Goal: Task Accomplishment & Management: Use online tool/utility

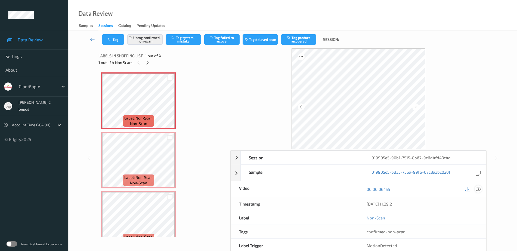
click at [480, 189] on icon at bounding box center [478, 189] width 5 height 5
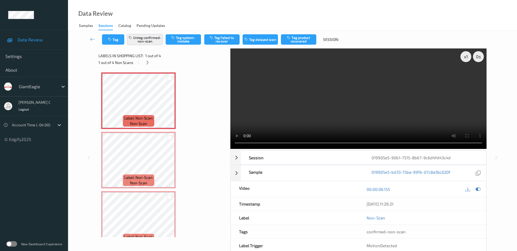
click at [147, 36] on button "Untag confirmed-non-scan" at bounding box center [144, 39] width 35 height 10
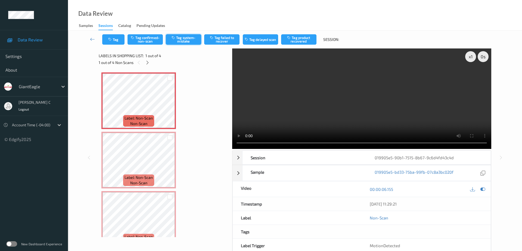
click at [192, 42] on button "Tag system-mistake" at bounding box center [183, 39] width 35 height 10
click at [117, 37] on button "Tag" at bounding box center [113, 39] width 22 height 10
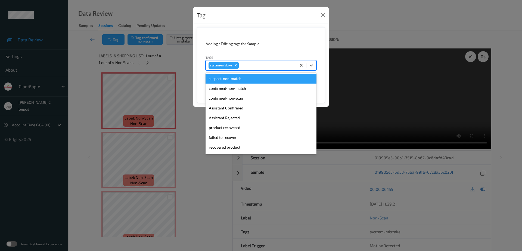
click at [251, 64] on div at bounding box center [267, 65] width 54 height 7
type input "b"
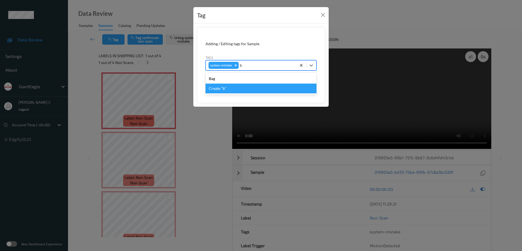
click at [220, 81] on div "Bag" at bounding box center [261, 79] width 111 height 10
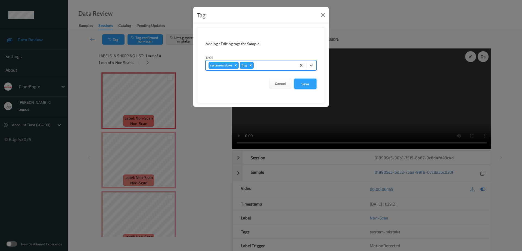
click at [306, 85] on button "Save" at bounding box center [305, 84] width 22 height 10
